Goal: Information Seeking & Learning: Learn about a topic

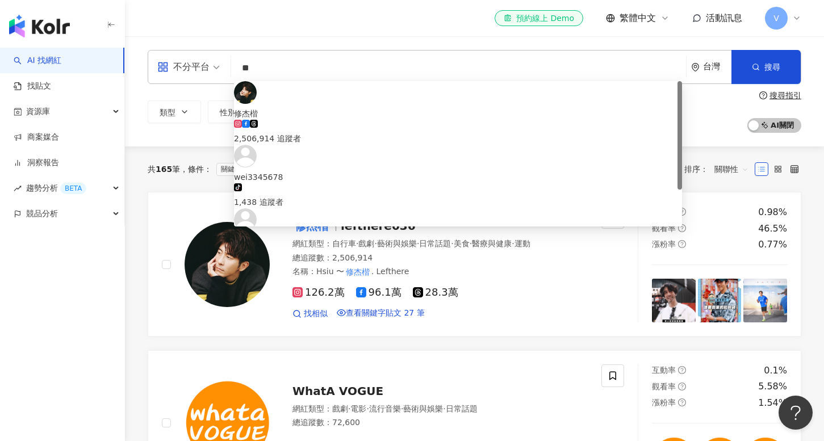
type input "*"
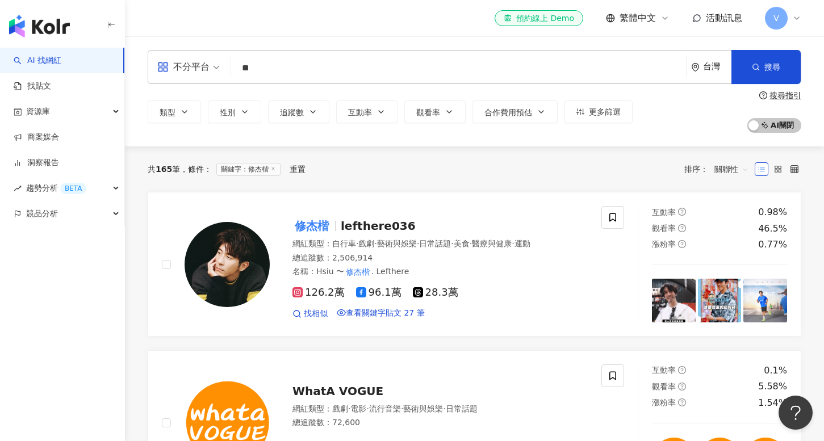
type input "**"
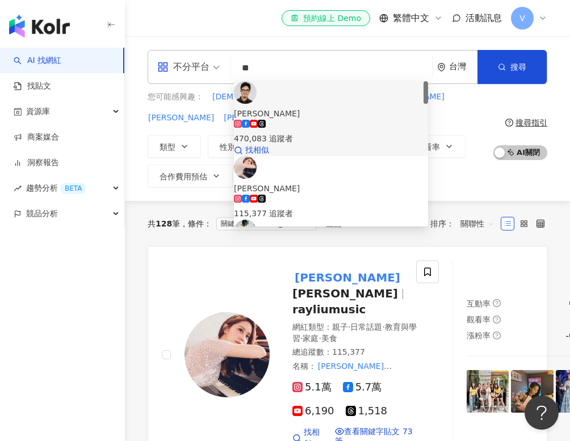
click at [329, 132] on div "470,083 追蹤者" at bounding box center [331, 138] width 194 height 12
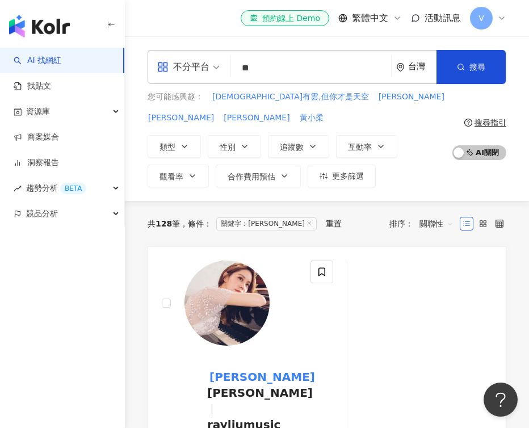
type input "*"
type input "***"
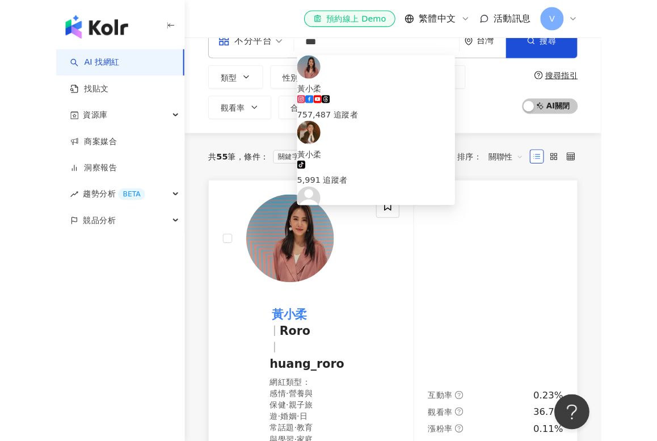
scroll to position [28, 0]
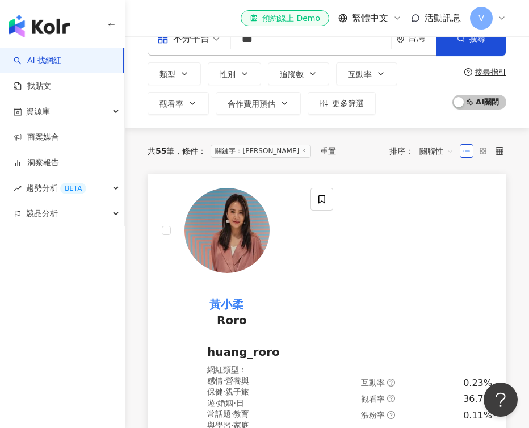
click at [232, 304] on mark "黃小柔" at bounding box center [226, 304] width 39 height 18
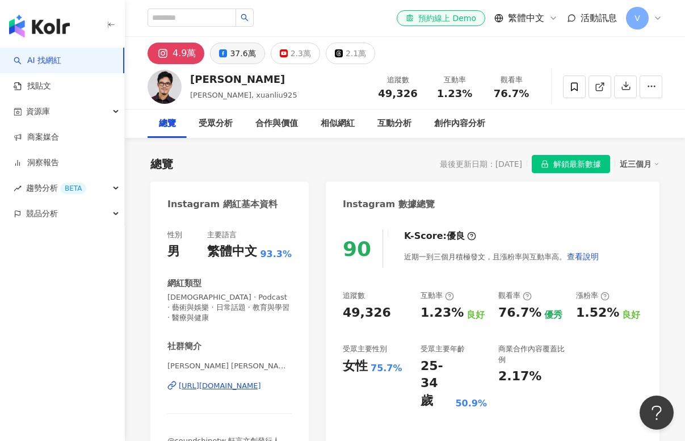
drag, startPoint x: 254, startPoint y: 65, endPoint x: 246, endPoint y: 61, distance: 8.9
click at [254, 65] on div "XUAN 劉軒 劉軒, xuanliu925 追蹤數 49,326 互動率 1.23% 觀看率 76.7%" at bounding box center [405, 86] width 560 height 45
click at [246, 61] on button "37.6萬" at bounding box center [237, 54] width 54 height 22
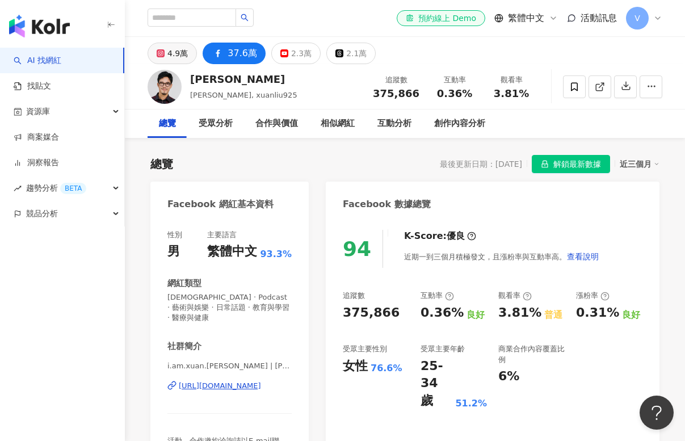
click at [186, 56] on div "4.9萬" at bounding box center [177, 53] width 20 height 16
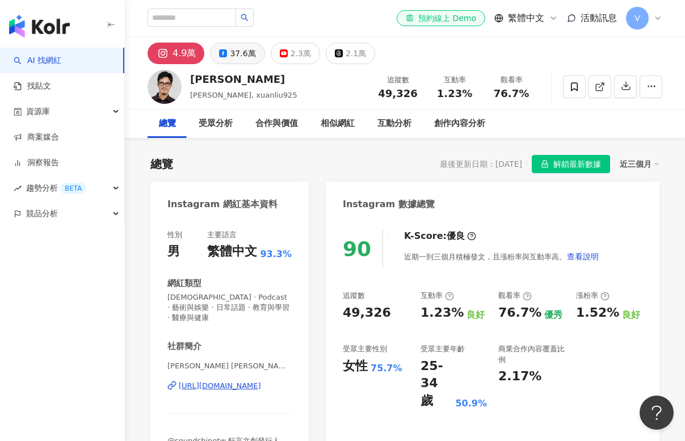
click at [241, 57] on div "37.6萬" at bounding box center [243, 53] width 26 height 16
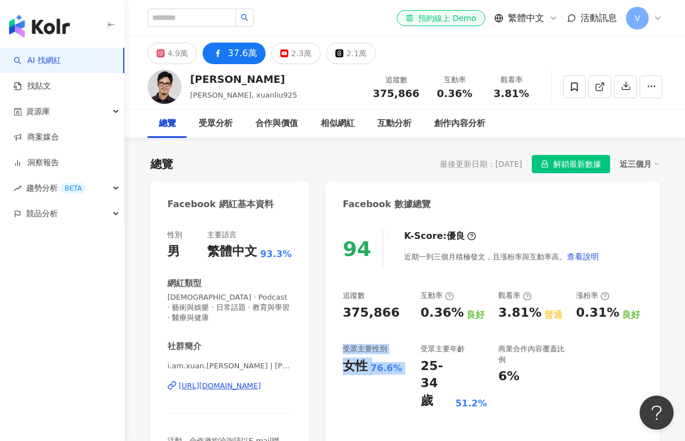
drag, startPoint x: 343, startPoint y: 350, endPoint x: 416, endPoint y: 350, distance: 72.7
click at [417, 350] on div "追蹤數 375,866 互動率 0.36% 良好 觀看率 3.81% 普通 漲粉率 0.31% 良好 受眾主要性別 女性 76.6% 受眾主要年齡 25-34…" at bounding box center [493, 350] width 300 height 119
click at [353, 365] on div "女性" at bounding box center [355, 367] width 25 height 18
drag, startPoint x: 343, startPoint y: 350, endPoint x: 384, endPoint y: 352, distance: 40.9
click at [384, 352] on div "受眾主要性別" at bounding box center [365, 349] width 44 height 10
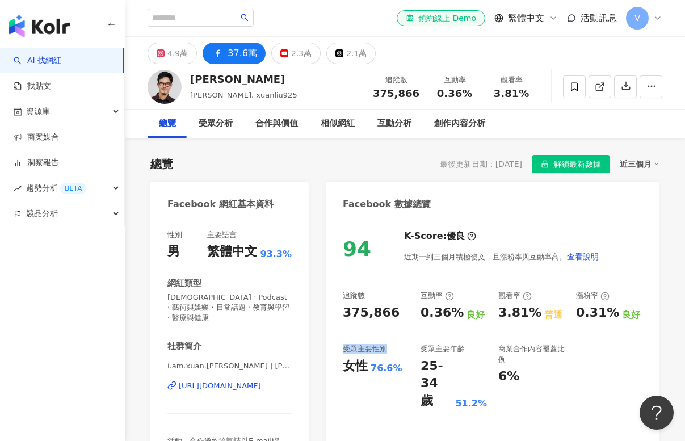
copy div "受眾主要性別"
click at [231, 11] on input "search" at bounding box center [192, 18] width 89 height 18
type input "*"
type input "**"
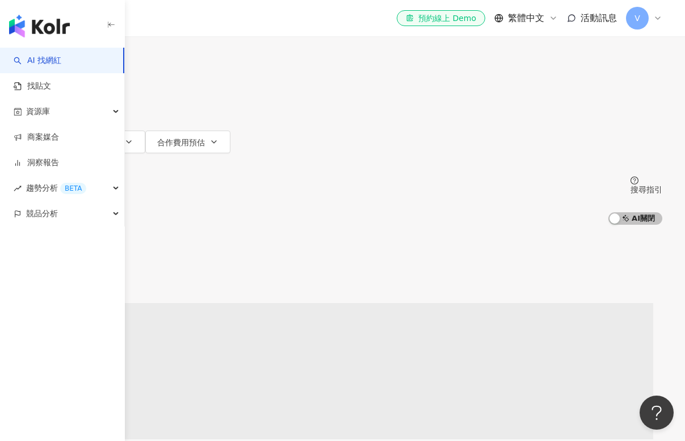
click at [265, 19] on div "el-icon-cs 預約線上 Demo 繁體中文 活動訊息 V" at bounding box center [405, 18] width 515 height 36
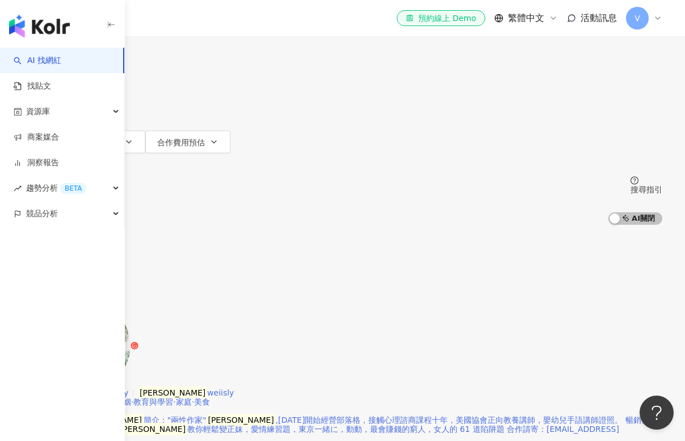
click at [128, 388] on span "weiisly" at bounding box center [115, 392] width 27 height 9
click at [92, 387] on mark "薇薇" at bounding box center [57, 393] width 69 height 12
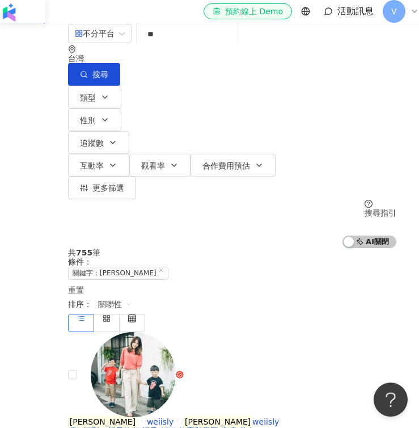
click at [195, 45] on input "**" at bounding box center [187, 34] width 92 height 22
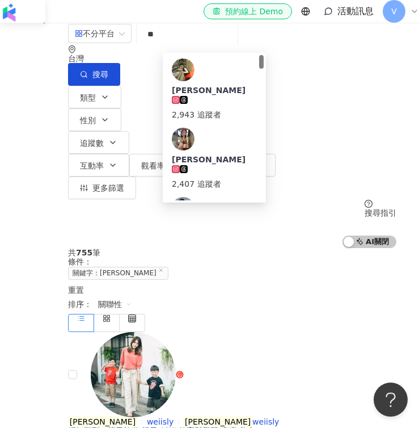
type input "*"
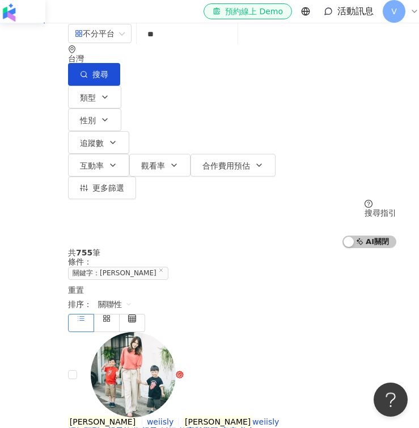
type input "*"
type input "**"
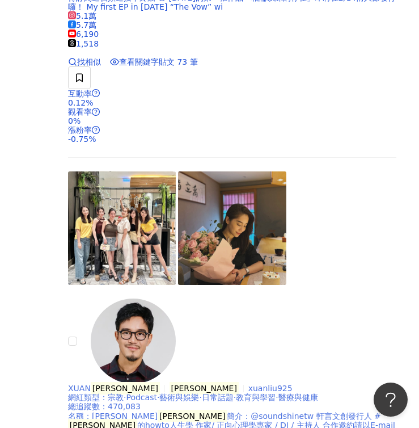
scroll to position [500, 0]
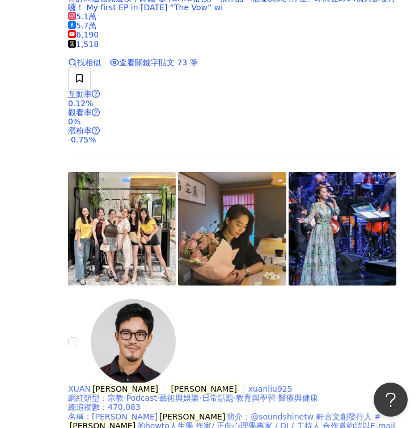
click at [160, 383] on mark "劉軒" at bounding box center [125, 389] width 69 height 12
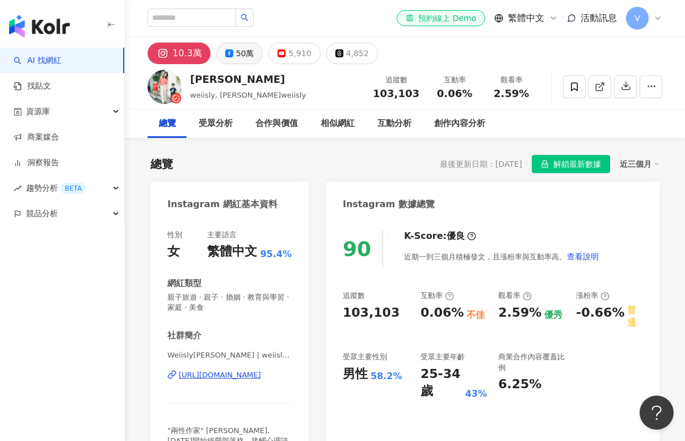
click at [236, 49] on div "50萬" at bounding box center [245, 53] width 18 height 16
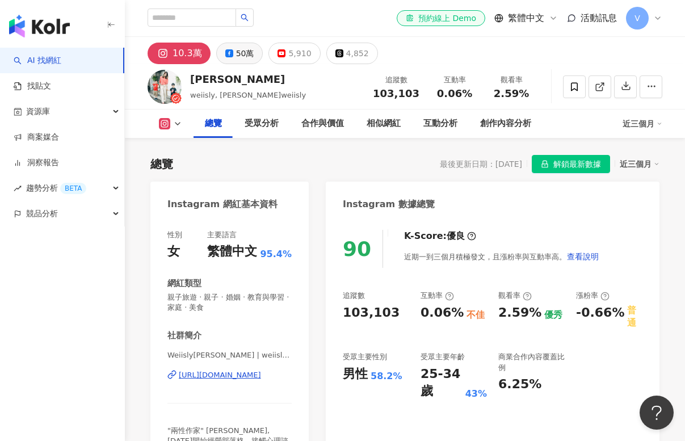
click at [236, 56] on div "50萬" at bounding box center [245, 53] width 18 height 16
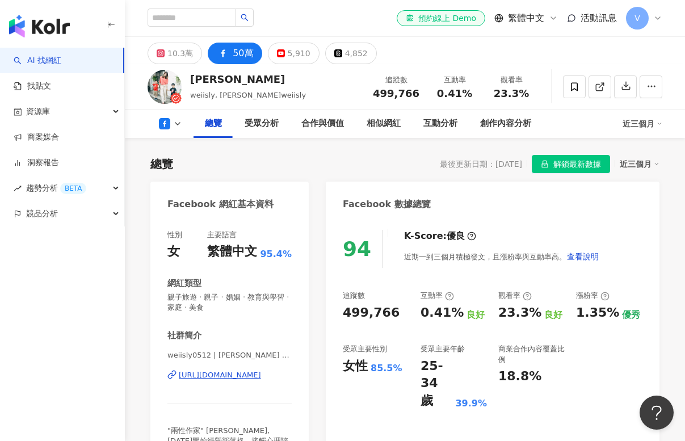
click at [244, 57] on div "50萬" at bounding box center [243, 53] width 20 height 16
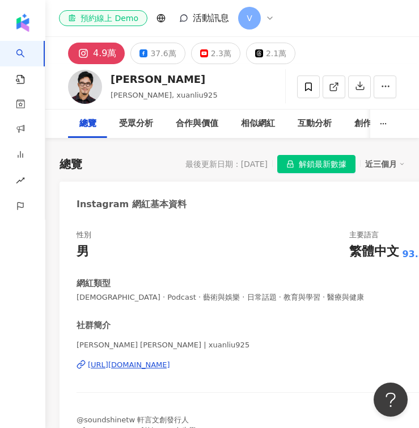
scroll to position [-1, 0]
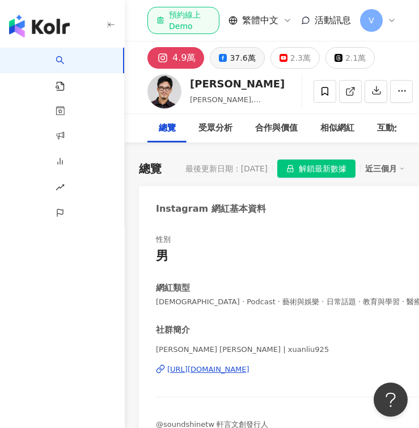
click at [232, 66] on div "37.6萬" at bounding box center [243, 58] width 26 height 16
click at [234, 66] on div "37.6萬" at bounding box center [243, 58] width 26 height 16
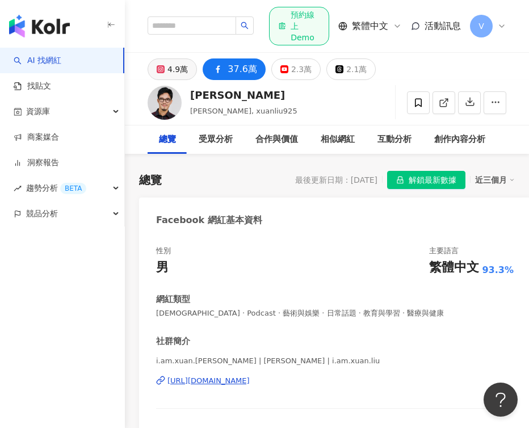
click at [178, 67] on div "4.9萬" at bounding box center [177, 69] width 20 height 16
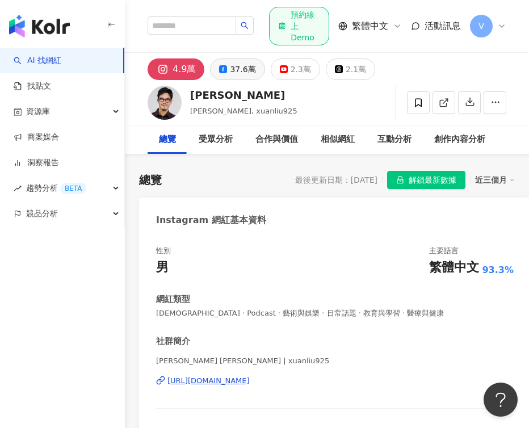
click at [238, 66] on div "37.6萬" at bounding box center [243, 69] width 26 height 16
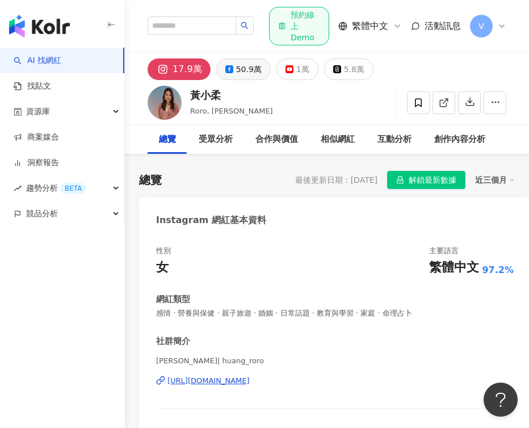
click at [237, 65] on div "50.9萬" at bounding box center [249, 69] width 26 height 16
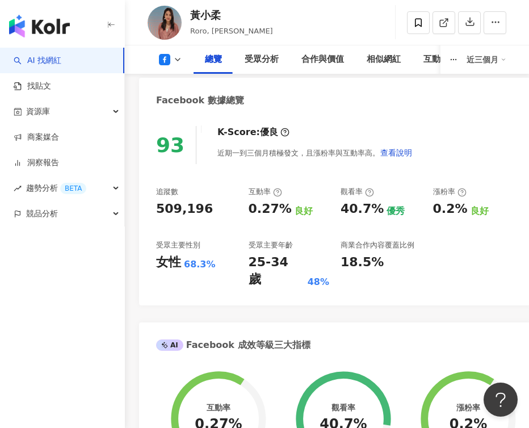
scroll to position [418, 0]
drag, startPoint x: 342, startPoint y: 207, endPoint x: 374, endPoint y: 208, distance: 32.4
click at [374, 208] on div "40.7%" at bounding box center [362, 209] width 43 height 18
copy div "40.7%"
drag, startPoint x: 251, startPoint y: 262, endPoint x: 301, endPoint y: 260, distance: 50.0
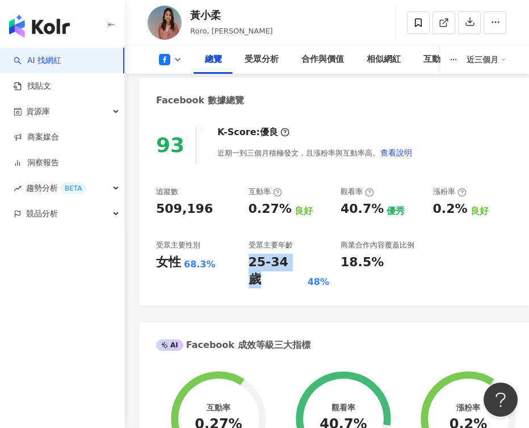
click at [301, 260] on div "25-34 歲 48%" at bounding box center [289, 271] width 81 height 35
copy div "25-34 歲"
drag, startPoint x: 181, startPoint y: 261, endPoint x: 203, endPoint y: 261, distance: 21.6
click at [203, 261] on div "女性 68.3%" at bounding box center [196, 263] width 81 height 18
click at [203, 261] on div "68.3%" at bounding box center [200, 264] width 32 height 12
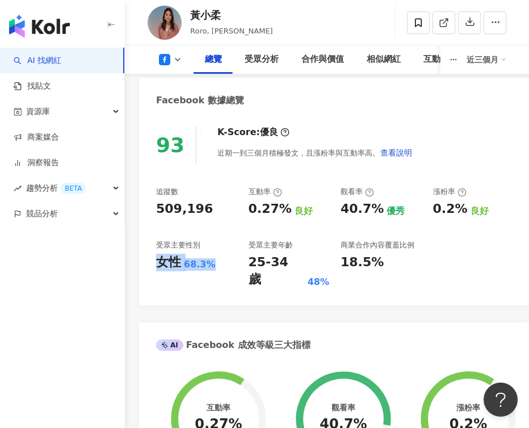
drag, startPoint x: 158, startPoint y: 262, endPoint x: 229, endPoint y: 261, distance: 70.4
click at [229, 261] on div "女性 68.3%" at bounding box center [196, 263] width 81 height 18
copy div "女性 68.3%"
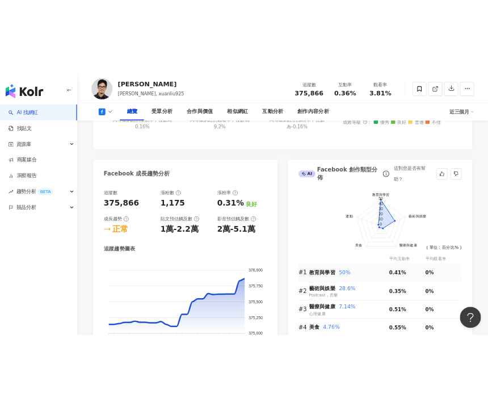
scroll to position [566, 0]
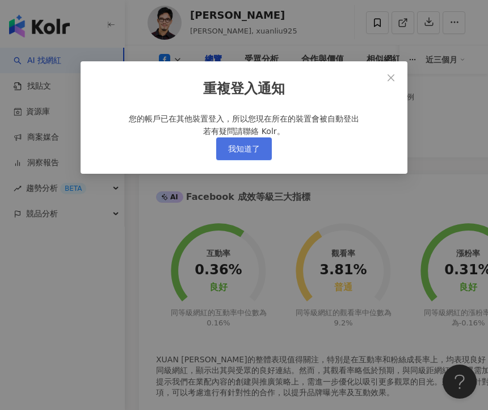
click at [254, 153] on span "我知道了" at bounding box center [244, 148] width 32 height 9
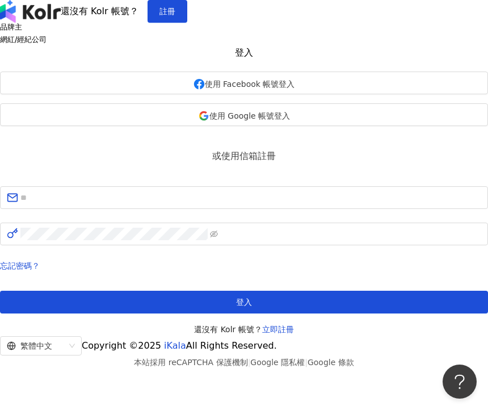
click at [245, 165] on div "重複登入通知 您的帳戶已在其他裝置登入，所以您現在所在的裝置會被自動登出 若有疑問請聯絡 Kolr。 我知道了" at bounding box center [244, 205] width 488 height 410
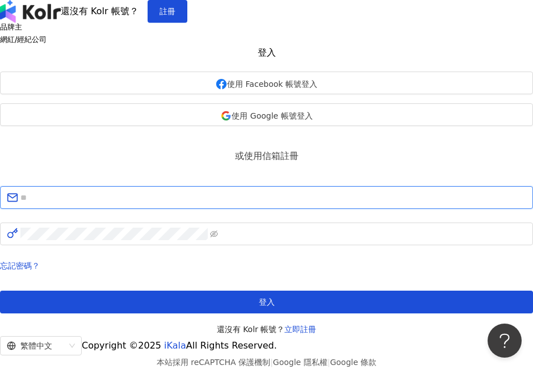
click at [309, 204] on input "text" at bounding box center [273, 197] width 506 height 12
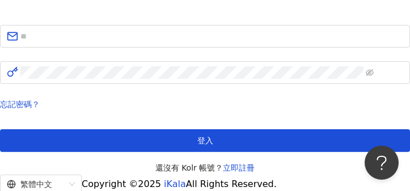
scroll to position [122, 0]
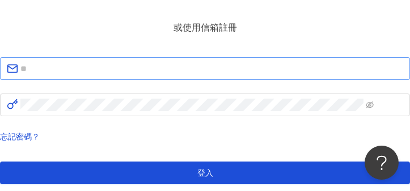
click at [193, 80] on span at bounding box center [205, 68] width 410 height 23
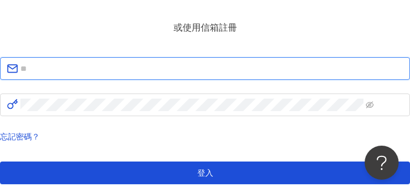
paste input "**********"
type input "**********"
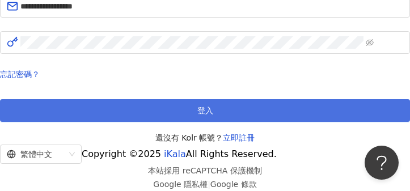
click at [122, 120] on button "登入" at bounding box center [205, 110] width 410 height 23
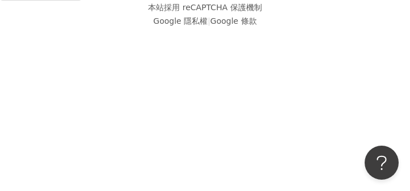
scroll to position [51, 0]
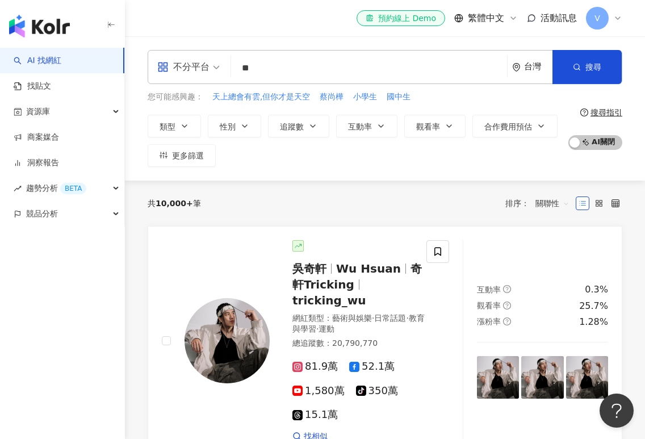
type input "*"
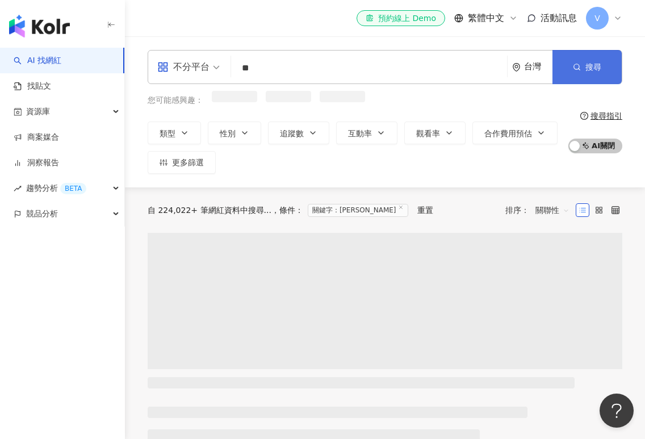
type input "**"
click at [573, 69] on icon "button" at bounding box center [577, 67] width 8 height 8
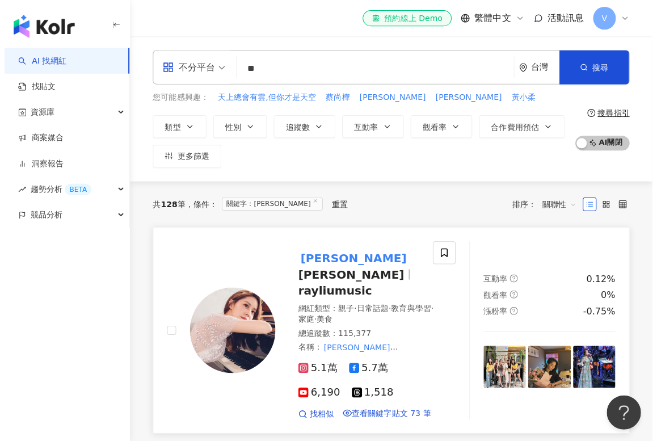
scroll to position [332, 0]
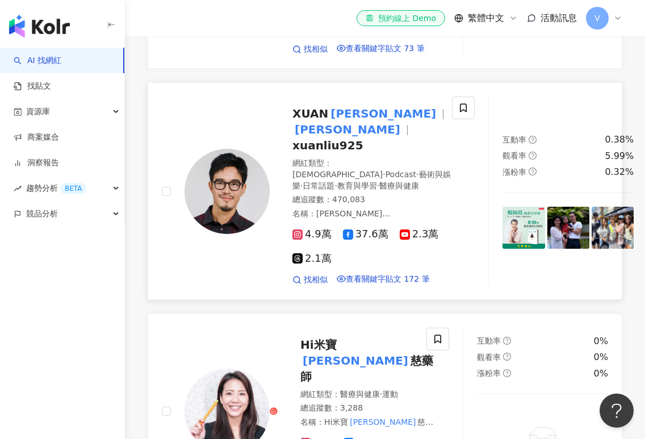
click at [352, 113] on div "XUAN 劉軒 劉軒 xuanliu925 網紅類型 ： 宗教 · Podcast · 藝術與娛樂 · 日常話題 · 教育與學習 · 醫療與健康 總追蹤數 ：…" at bounding box center [363, 190] width 186 height 188
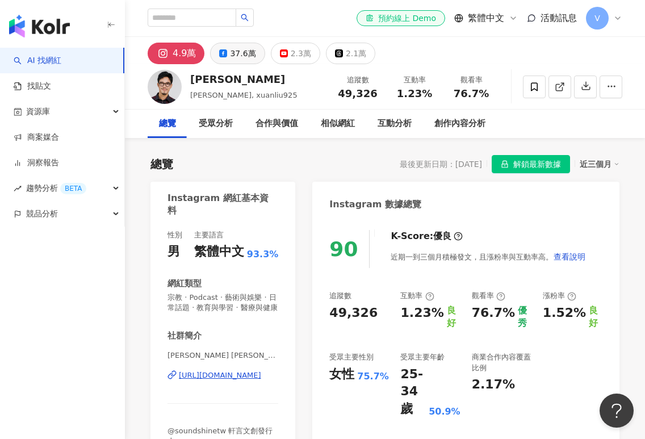
click at [232, 44] on button "37.6萬" at bounding box center [237, 54] width 54 height 22
drag, startPoint x: 232, startPoint y: 73, endPoint x: 233, endPoint y: 59, distance: 13.7
click at [232, 73] on div "[PERSON_NAME]" at bounding box center [243, 79] width 107 height 14
click at [233, 59] on div "37.6萬" at bounding box center [243, 53] width 26 height 16
click at [233, 57] on div "37.6萬" at bounding box center [243, 53] width 26 height 16
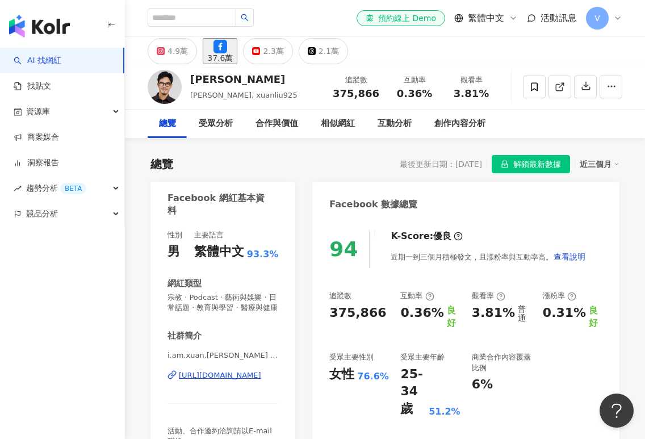
drag, startPoint x: 254, startPoint y: 52, endPoint x: 543, endPoint y: 224, distance: 335.5
click at [237, 52] on button "37.6萬" at bounding box center [220, 51] width 35 height 26
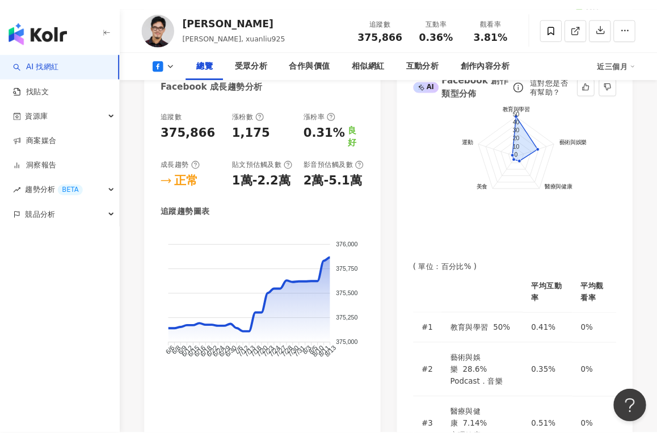
scroll to position [721, 0]
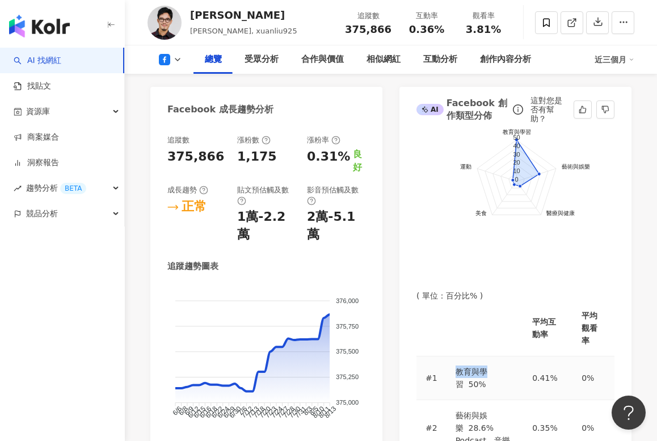
drag, startPoint x: 432, startPoint y: 292, endPoint x: 464, endPoint y: 287, distance: 32.7
click at [464, 356] on tr "#1 教育與學習 50% 0.41% 0%" at bounding box center [516, 378] width 198 height 44
click at [464, 367] on span "教育與學習" at bounding box center [472, 378] width 32 height 22
drag, startPoint x: 432, startPoint y: 289, endPoint x: 457, endPoint y: 289, distance: 25.5
click at [457, 356] on tr "#1 教育與學習 50% 0.41% 0%" at bounding box center [516, 378] width 198 height 44
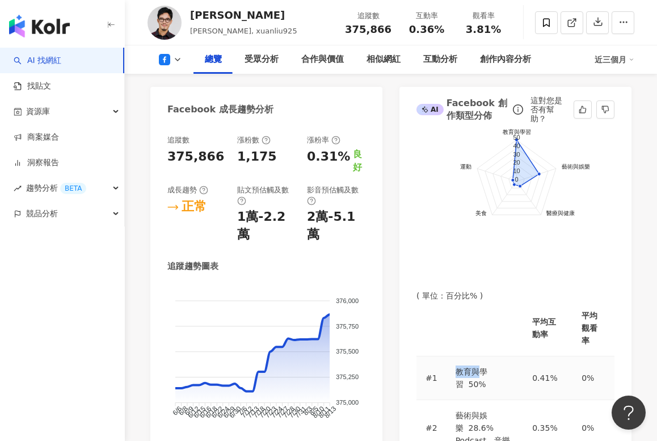
click at [457, 367] on span "教育與學習" at bounding box center [472, 378] width 32 height 22
drag, startPoint x: 435, startPoint y: 288, endPoint x: 474, endPoint y: 291, distance: 39.2
click at [474, 366] on div "教育與學習 50%" at bounding box center [485, 378] width 59 height 25
copy span "教育與學習"
click at [456, 411] on span "藝術與娛樂" at bounding box center [472, 422] width 32 height 22
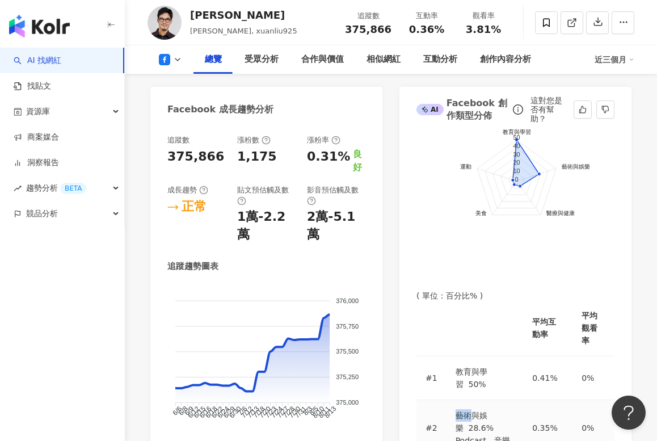
click at [456, 411] on span "藝術與娛樂" at bounding box center [472, 422] width 32 height 22
drag, startPoint x: 435, startPoint y: 312, endPoint x: 476, endPoint y: 313, distance: 40.9
click at [476, 409] on div "藝術與娛樂 28.6%" at bounding box center [485, 421] width 59 height 25
copy div "藝術與娛樂"
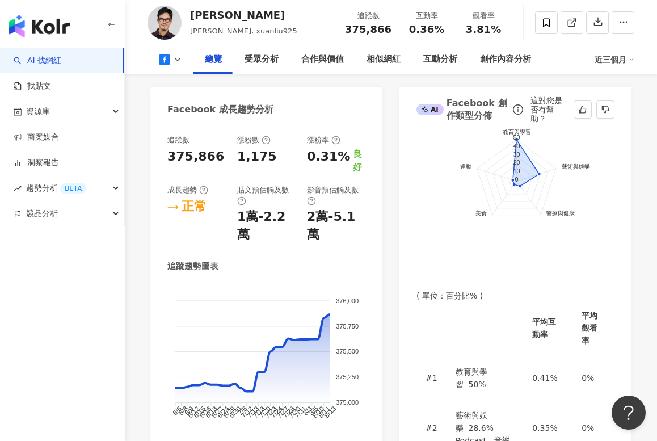
drag, startPoint x: 433, startPoint y: 345, endPoint x: 471, endPoint y: 345, distance: 38.0
drag, startPoint x: 433, startPoint y: 343, endPoint x: 472, endPoint y: 342, distance: 39.2
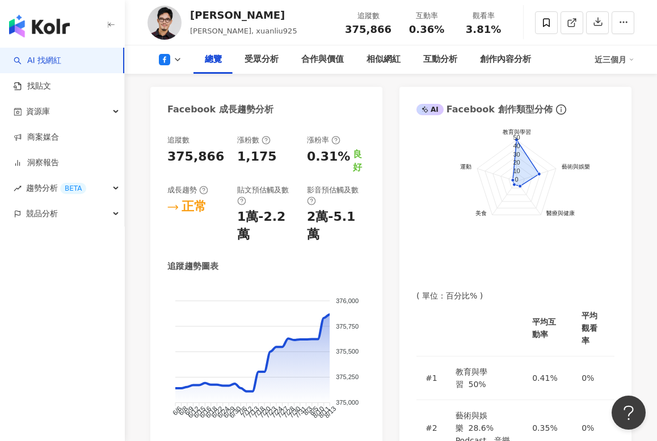
copy span "醫療與健康"
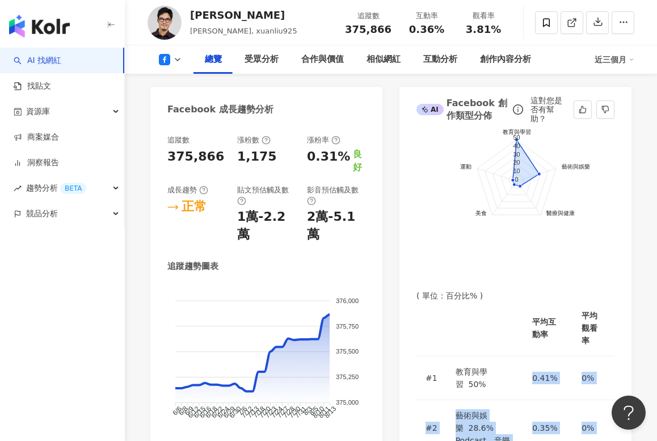
drag, startPoint x: 440, startPoint y: 294, endPoint x: 464, endPoint y: 335, distance: 47.0
click at [485, 300] on th at bounding box center [485, 328] width 77 height 56
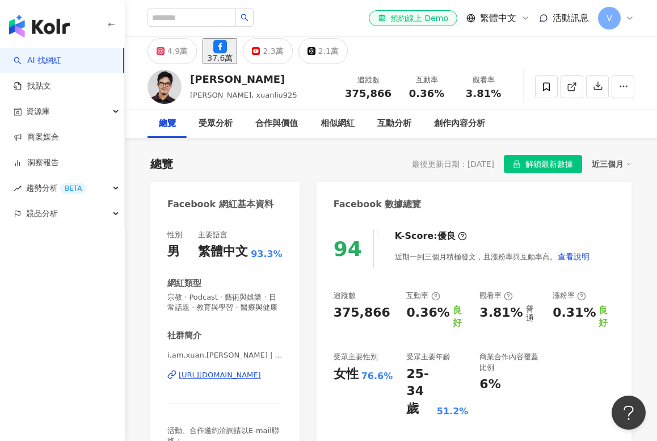
scroll to position [0, 0]
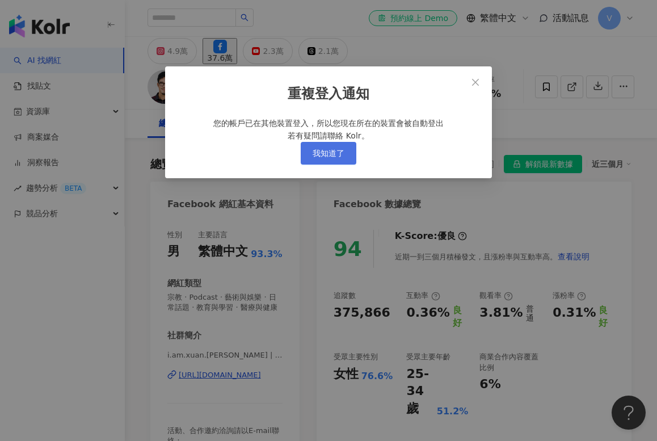
click at [335, 158] on button "我知道了" at bounding box center [329, 153] width 56 height 23
click at [334, 158] on span "我知道了" at bounding box center [329, 153] width 32 height 9
